Goal: Task Accomplishment & Management: Manage account settings

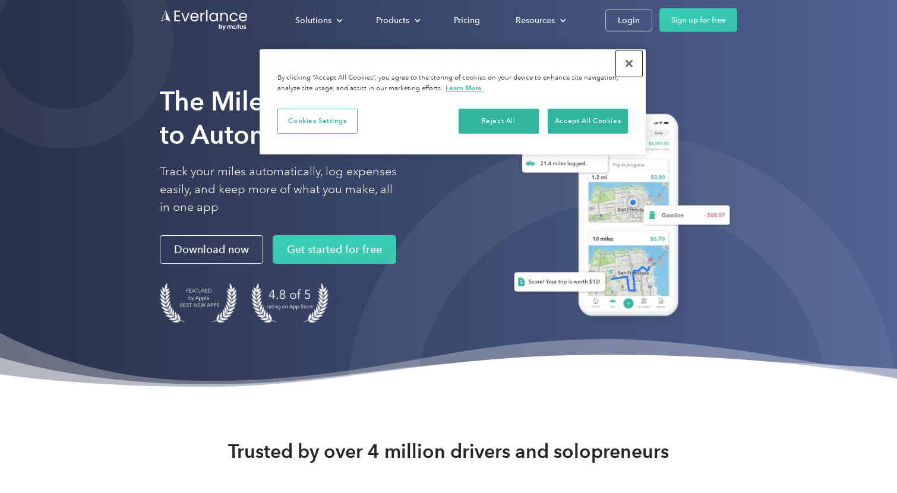
click at [631, 64] on button "Close" at bounding box center [629, 63] width 26 height 26
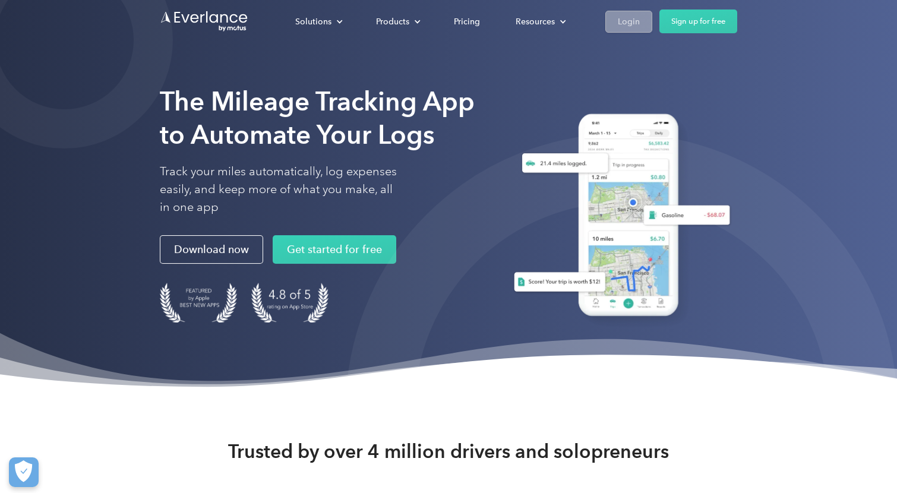
click at [631, 23] on div "Login" at bounding box center [629, 21] width 22 height 15
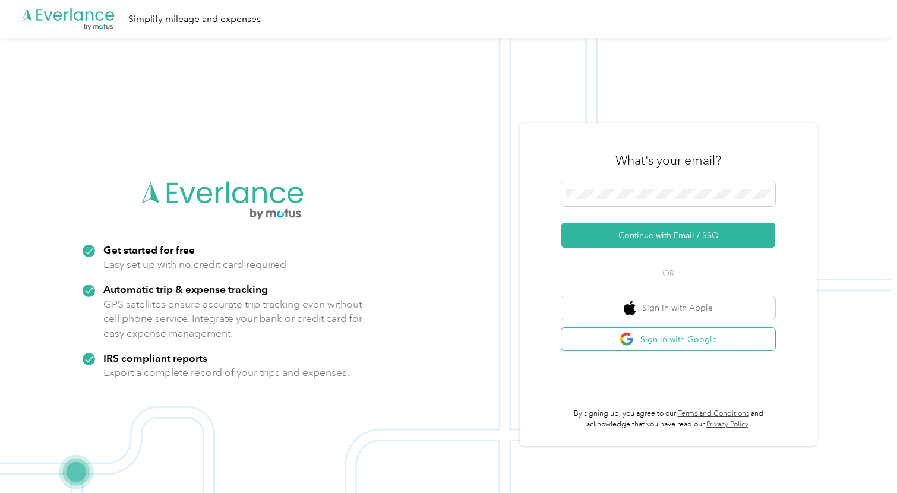
click at [673, 340] on button "Sign in with Google" at bounding box center [668, 339] width 214 height 23
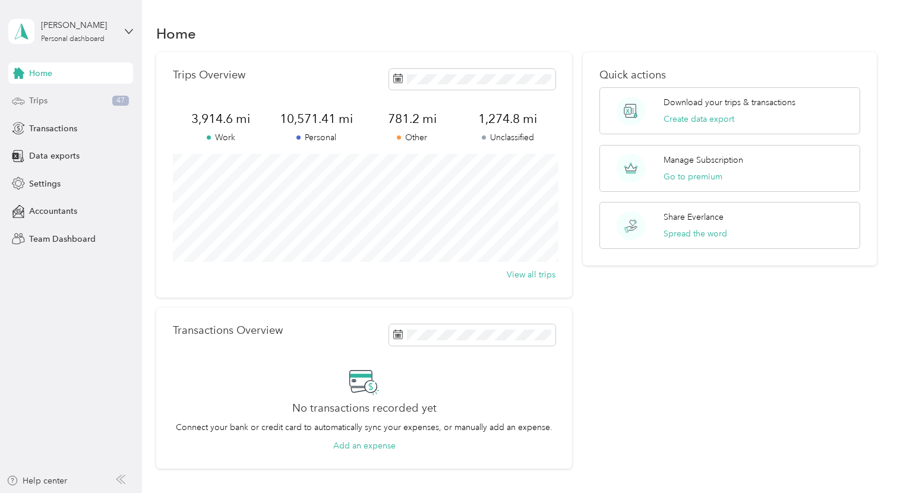
click at [33, 100] on span "Trips" at bounding box center [38, 100] width 18 height 12
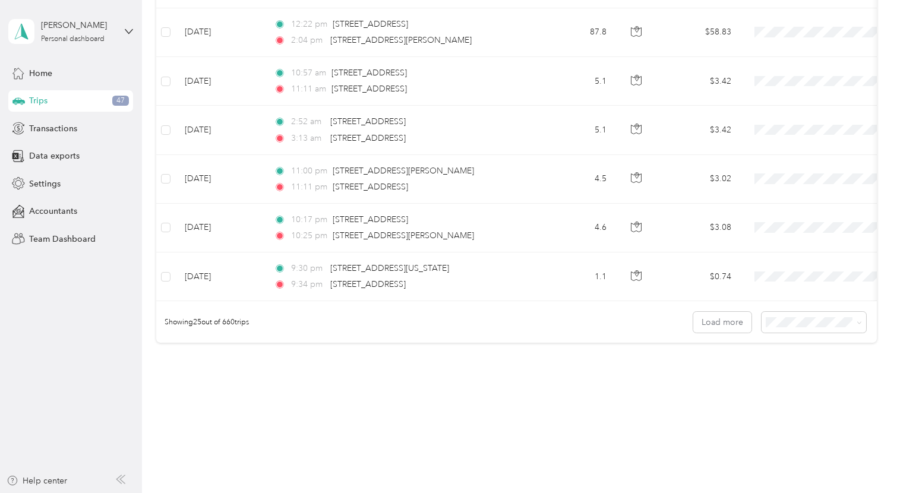
scroll to position [1134, 0]
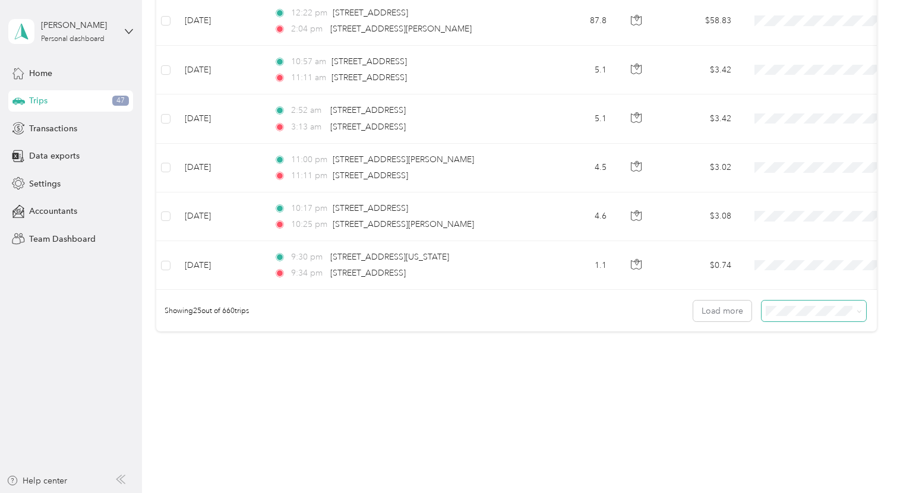
click at [862, 309] on icon at bounding box center [858, 311] width 5 height 5
click at [792, 351] on span "50 per load" at bounding box center [798, 351] width 44 height 10
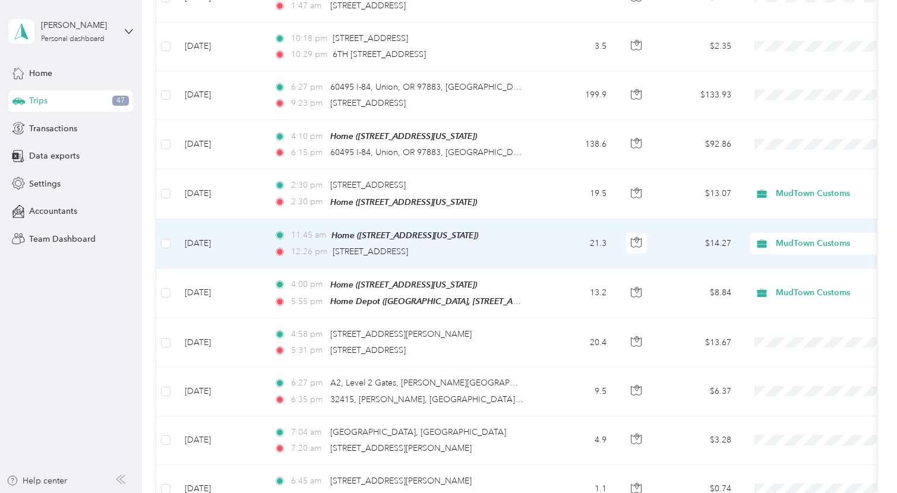
scroll to position [1645, 0]
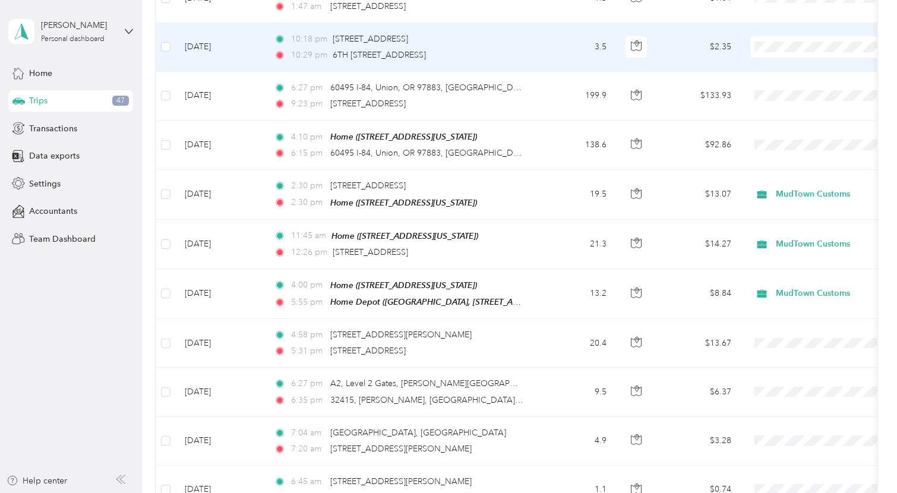
click at [531, 57] on td "10:18 pm 2424 W Nob Hill Blvd, Yakima, WA 98902, USA 10:29 pm 6TH E Yakima Ave,…" at bounding box center [400, 47] width 273 height 49
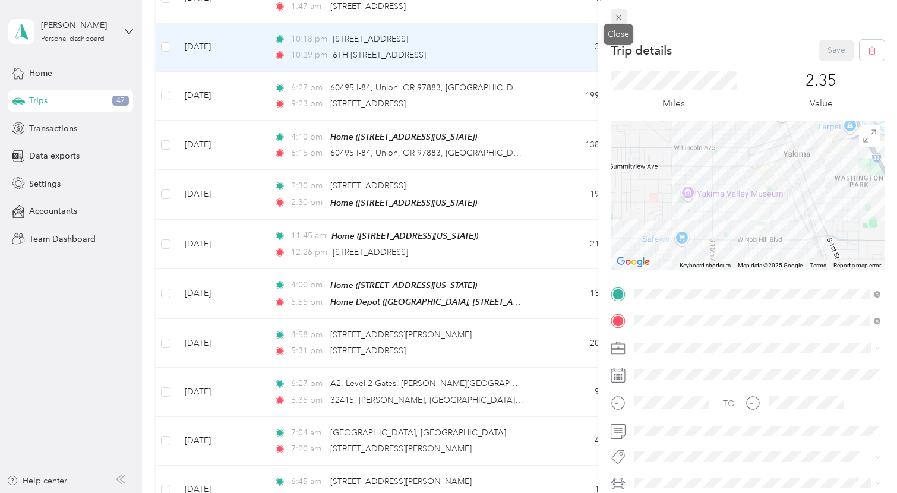
click at [620, 16] on icon at bounding box center [618, 17] width 10 height 10
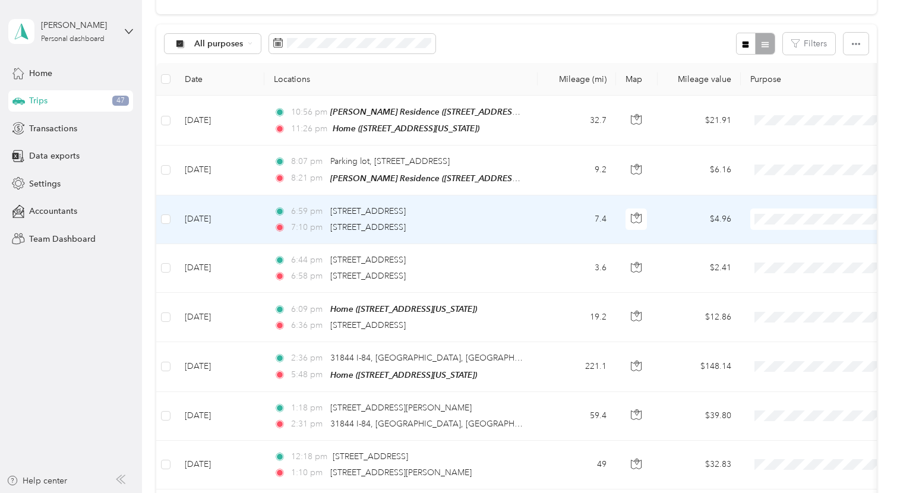
scroll to position [105, 0]
